Goal: Task Accomplishment & Management: Complete application form

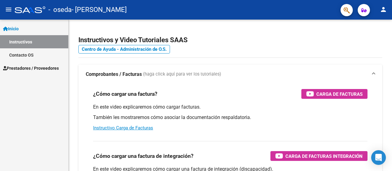
click at [32, 65] on span "Prestadores / Proveedores" at bounding box center [31, 68] width 56 height 7
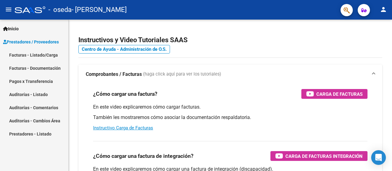
click at [39, 54] on link "Facturas - Listado/Carga" at bounding box center [34, 54] width 68 height 13
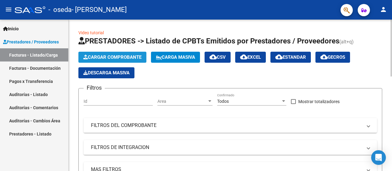
click at [125, 58] on span "Cargar Comprobante" at bounding box center [112, 58] width 58 height 6
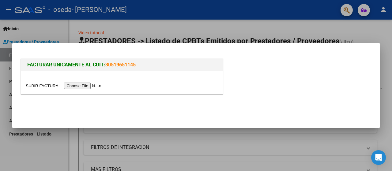
click at [88, 87] on input "file" at bounding box center [65, 86] width 78 height 6
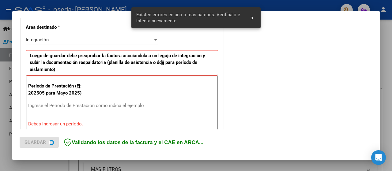
scroll to position [152, 0]
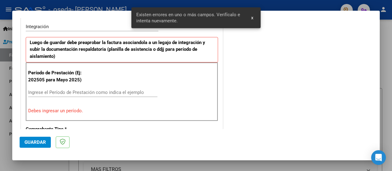
click at [160, 74] on div "Período de Prestación (Ej: 202505 para [DATE]) Ingrese el Período de Prestación…" at bounding box center [122, 92] width 192 height 59
click at [139, 91] on input "Ingrese el Período de Prestación como indica el ejemplo" at bounding box center [92, 93] width 129 height 6
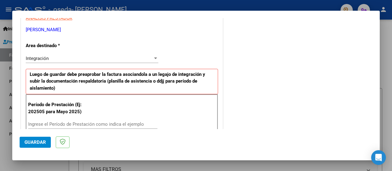
scroll to position [131, 0]
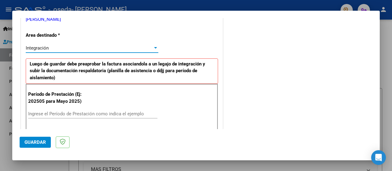
click at [154, 47] on div at bounding box center [155, 48] width 3 height 2
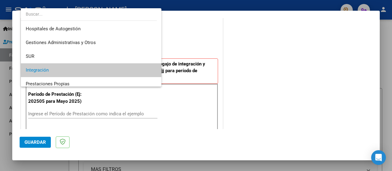
scroll to position [23, 0]
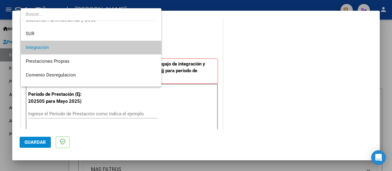
click at [194, 43] on div at bounding box center [196, 85] width 392 height 171
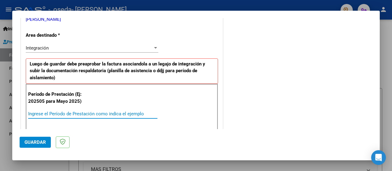
click at [90, 112] on input "Ingrese el Período de Prestación como indica el ejemplo" at bounding box center [92, 114] width 129 height 6
type input "2"
type input "0"
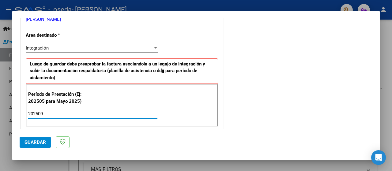
type input "202509"
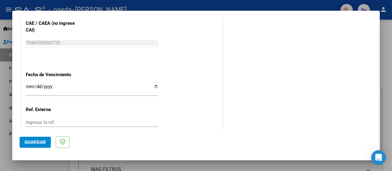
scroll to position [405, 0]
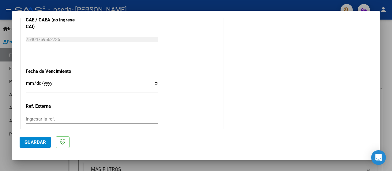
click at [155, 83] on input "Ingresar la fecha" at bounding box center [92, 86] width 133 height 10
type input "[DATE]"
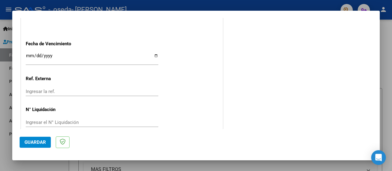
scroll to position [440, 0]
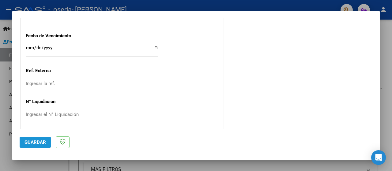
click at [37, 144] on span "Guardar" at bounding box center [35, 143] width 21 height 6
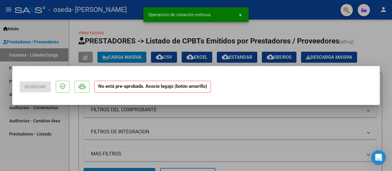
scroll to position [0, 0]
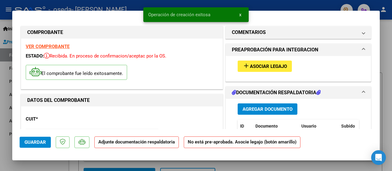
click at [260, 107] on span "Agregar Documento" at bounding box center [268, 110] width 50 height 6
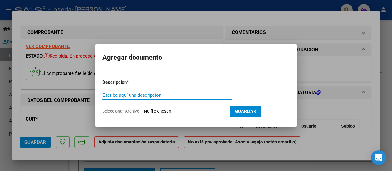
click at [203, 95] on input "Escriba aquí una descripcion" at bounding box center [166, 96] width 129 height 6
type input "Asistencia Septiembre"
click at [162, 111] on input "Seleccionar Archivo" at bounding box center [184, 112] width 81 height 6
type input "C:\fakepath\asistencia septiembre.pdf"
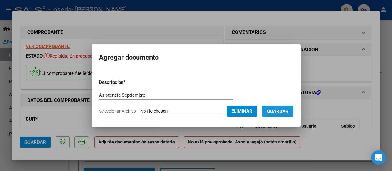
click at [283, 112] on span "Guardar" at bounding box center [277, 112] width 21 height 6
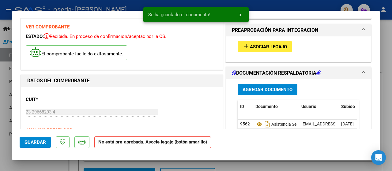
scroll to position [26, 0]
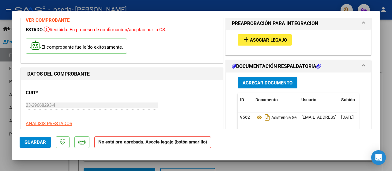
click at [33, 142] on span "Guardar" at bounding box center [35, 143] width 21 height 6
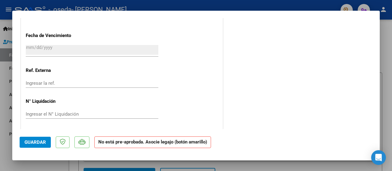
scroll to position [0, 0]
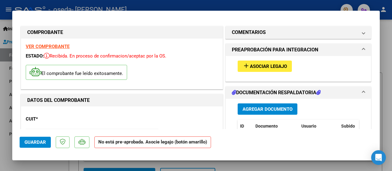
click at [48, 45] on strong "VER COMPROBANTE" at bounding box center [48, 47] width 44 height 6
click at [388, 93] on div at bounding box center [196, 85] width 392 height 171
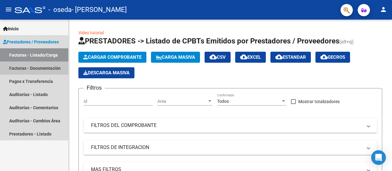
click at [24, 68] on link "Facturas - Documentación" at bounding box center [34, 68] width 68 height 13
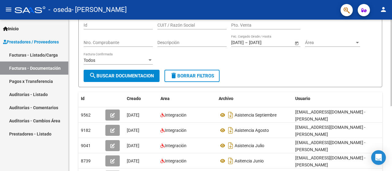
scroll to position [59, 0]
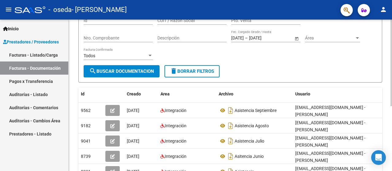
click at [392, 70] on div at bounding box center [392, 94] width 2 height 87
